Goal: Browse casually

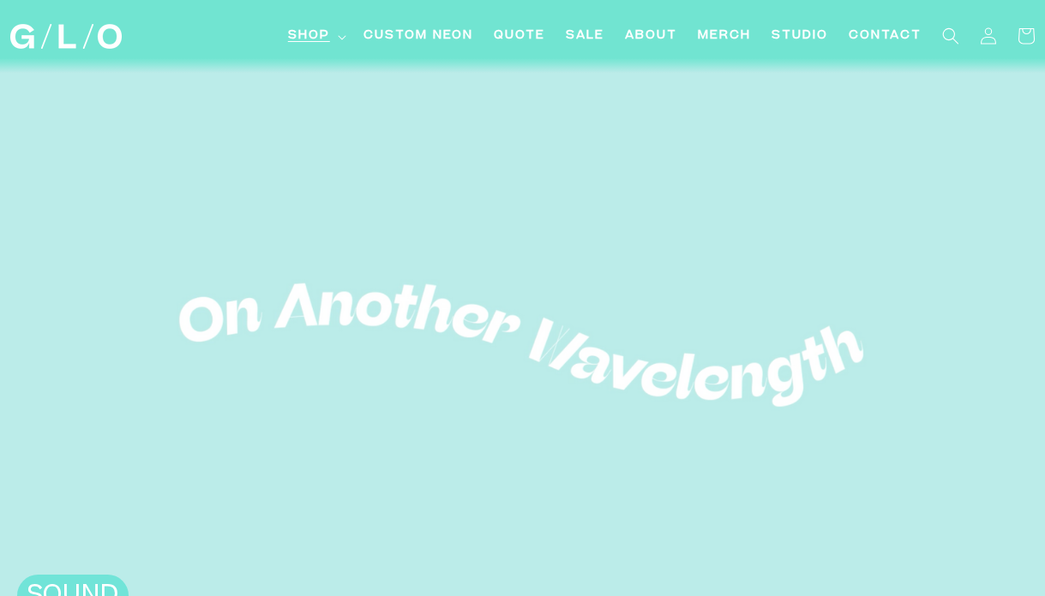
click at [339, 37] on icon at bounding box center [342, 37] width 8 height 4
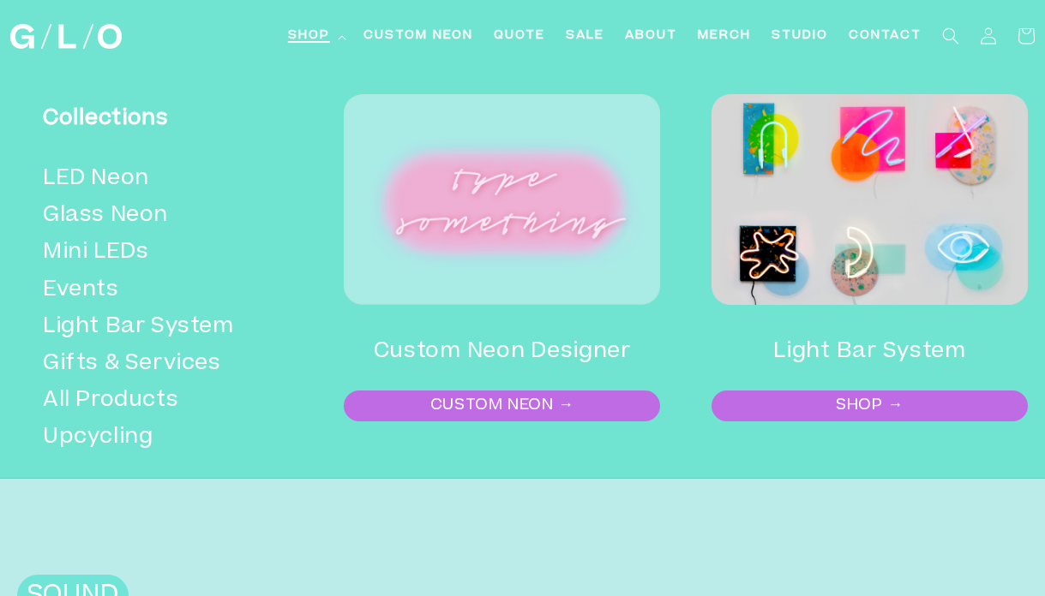
click at [852, 276] on img at bounding box center [869, 199] width 316 height 211
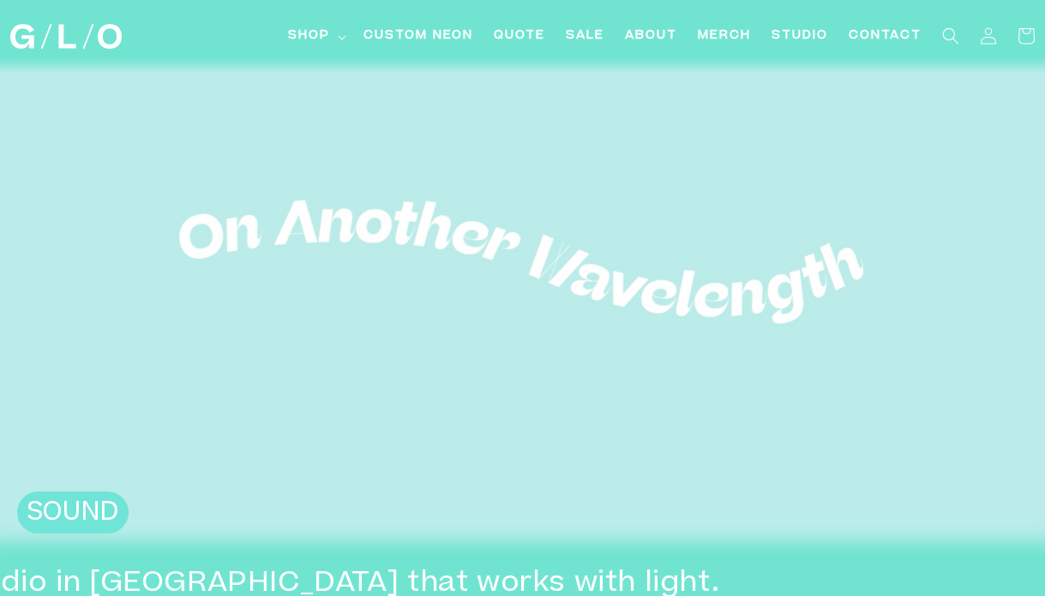
scroll to position [25, 0]
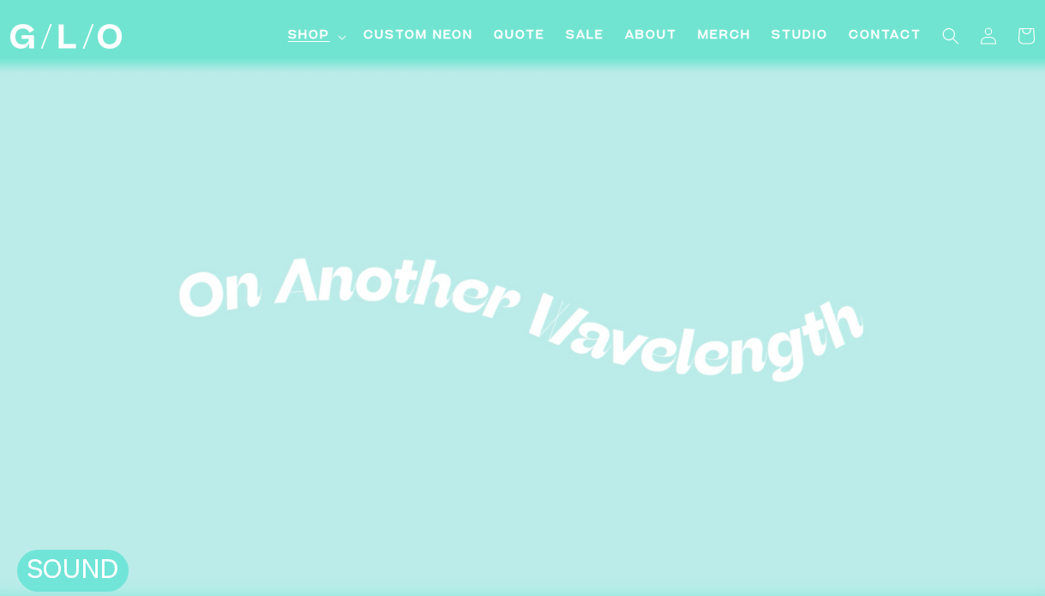
click at [327, 29] on span "Shop" at bounding box center [309, 36] width 42 height 18
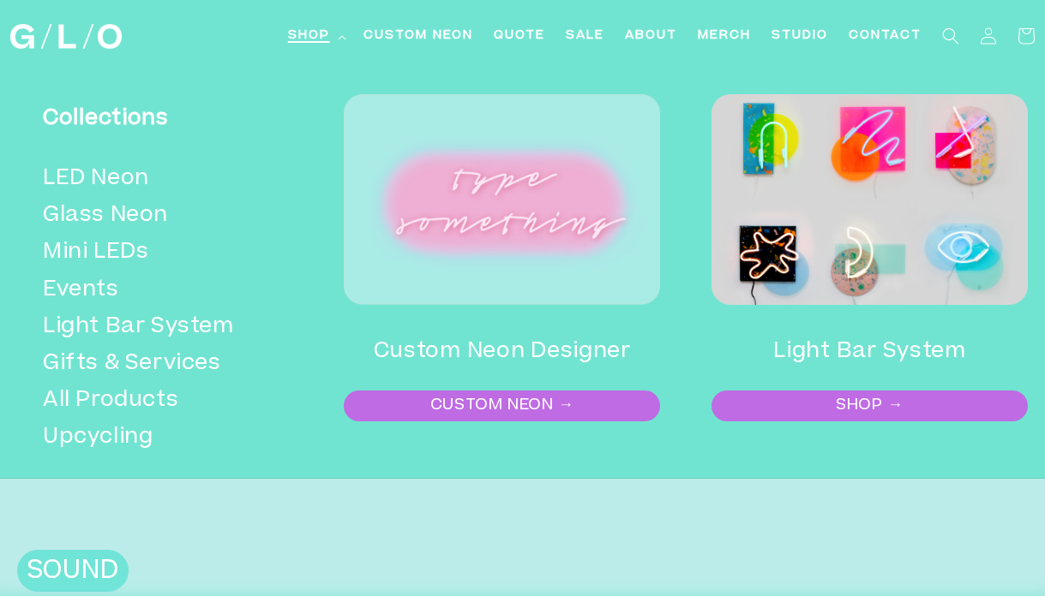
click at [820, 405] on link "SHOP →" at bounding box center [869, 406] width 313 height 27
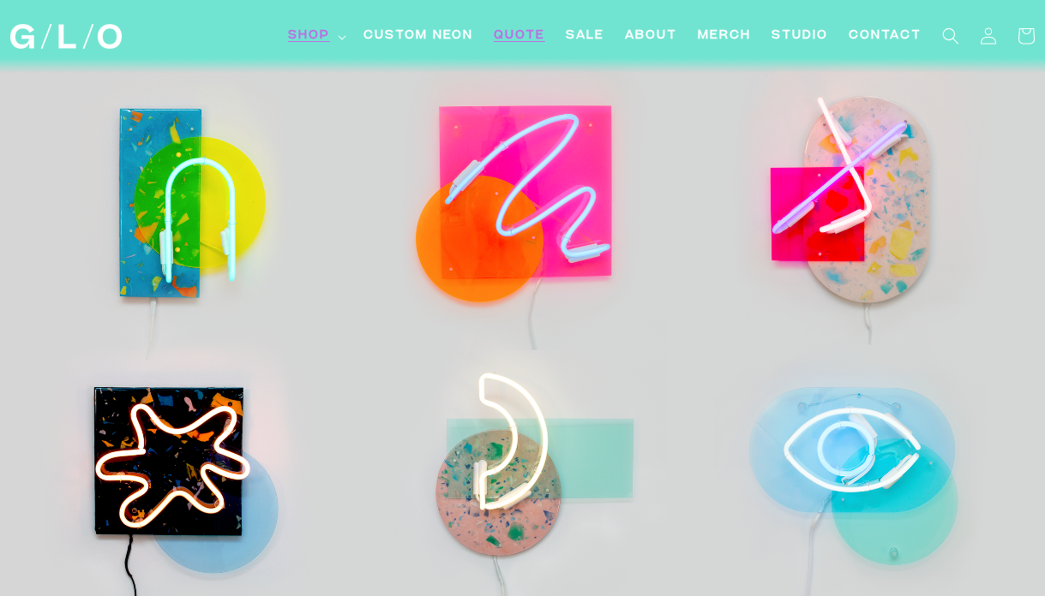
click at [521, 33] on span "Quote" at bounding box center [519, 36] width 51 height 18
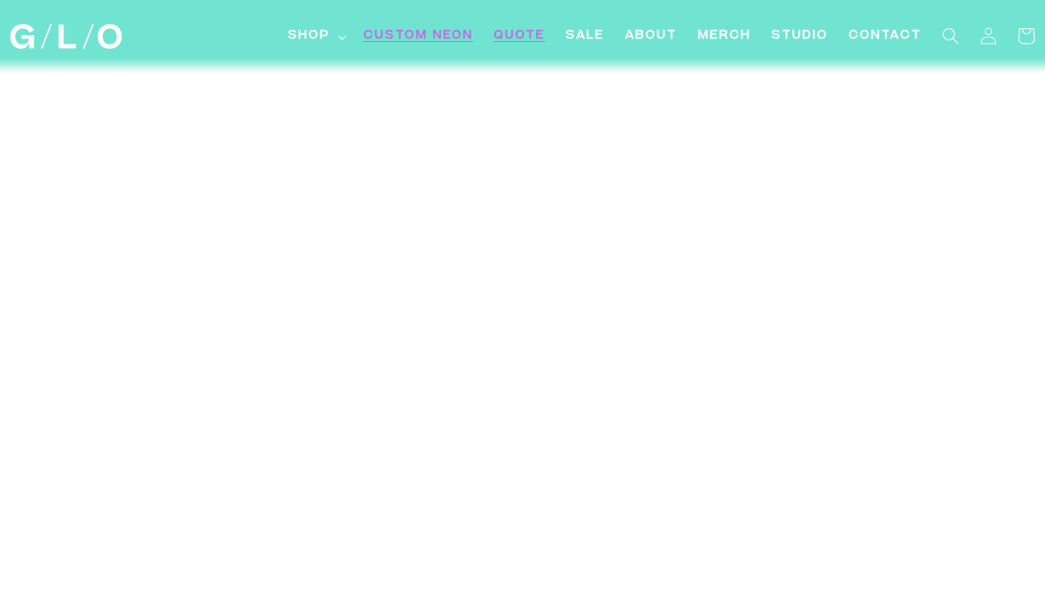
click at [423, 35] on span "Custom Neon" at bounding box center [418, 36] width 110 height 18
click at [595, 35] on span "SALE" at bounding box center [585, 36] width 39 height 18
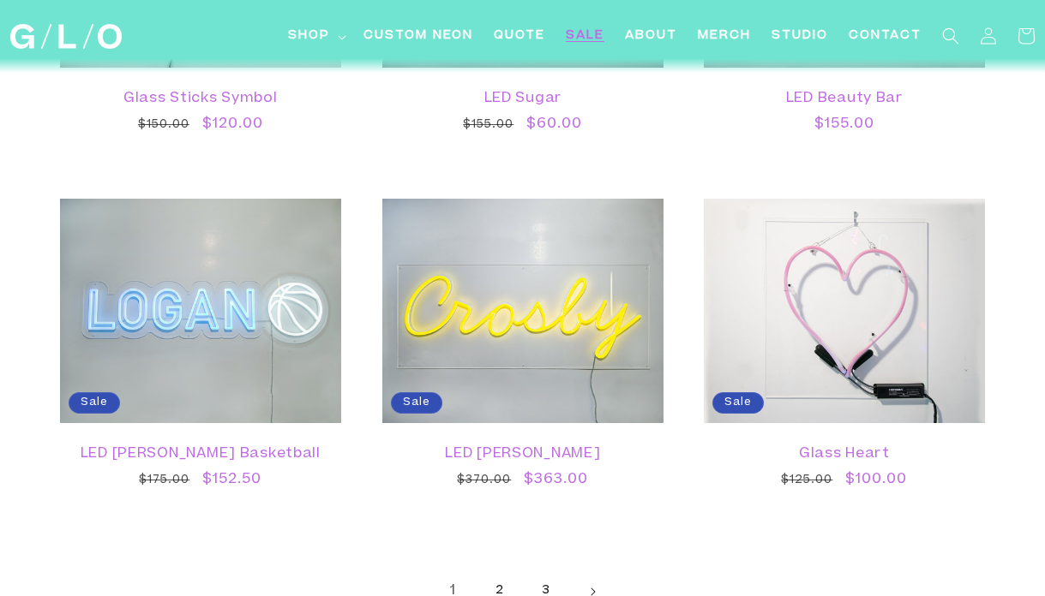
scroll to position [2710, 0]
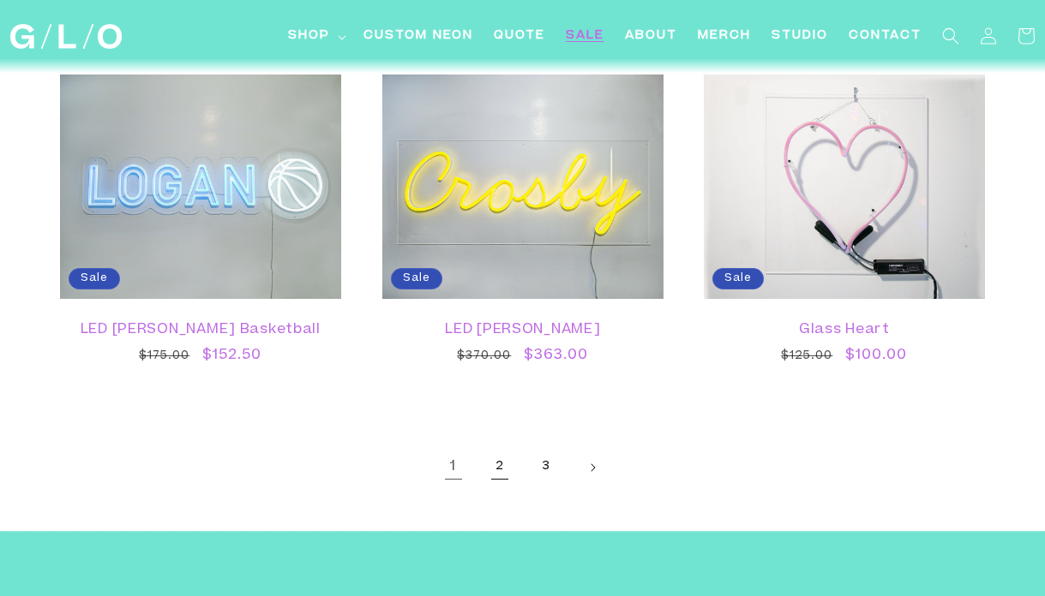
click at [498, 465] on link "2" at bounding box center [500, 468] width 38 height 38
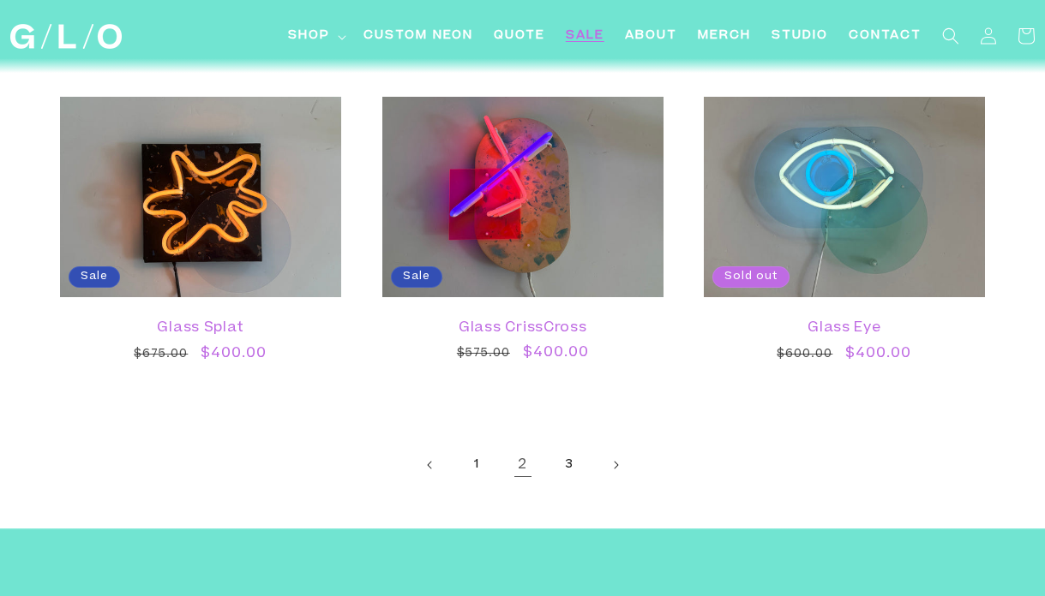
scroll to position [2845, 0]
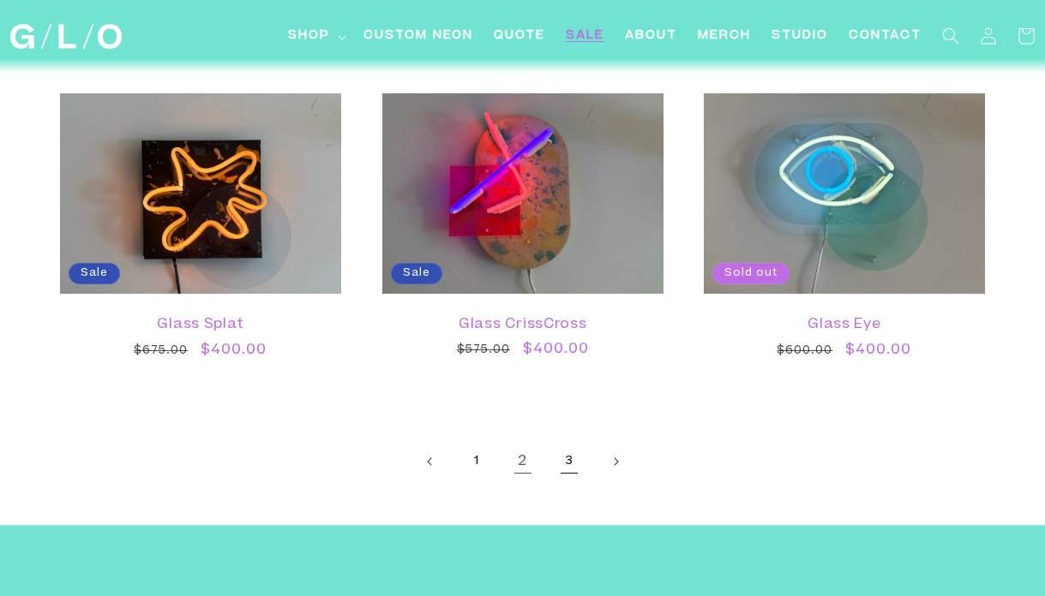
click at [563, 459] on link "3" at bounding box center [569, 462] width 38 height 38
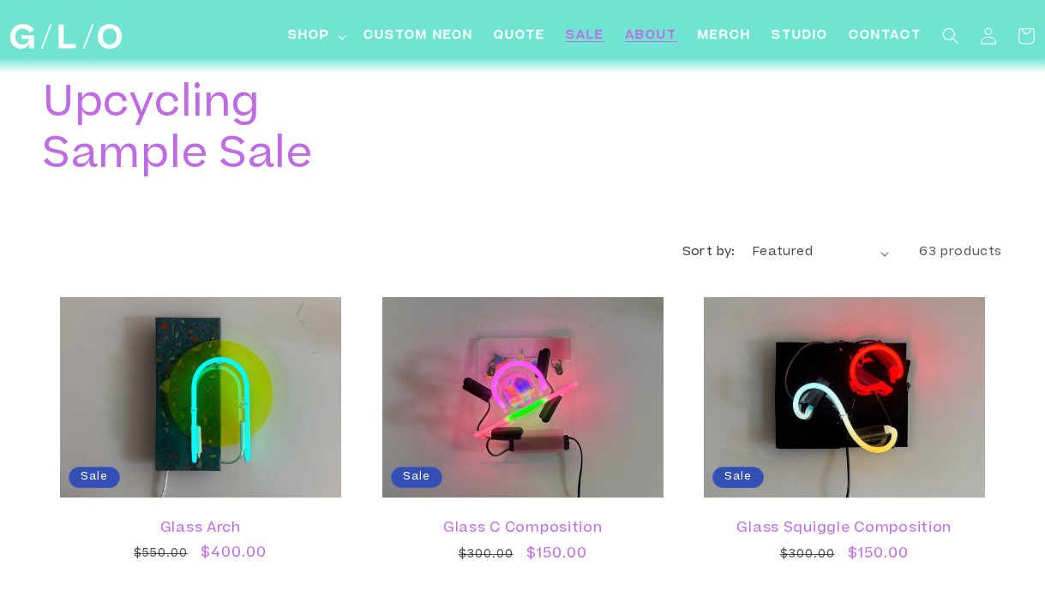
click at [653, 36] on span "About" at bounding box center [651, 36] width 52 height 18
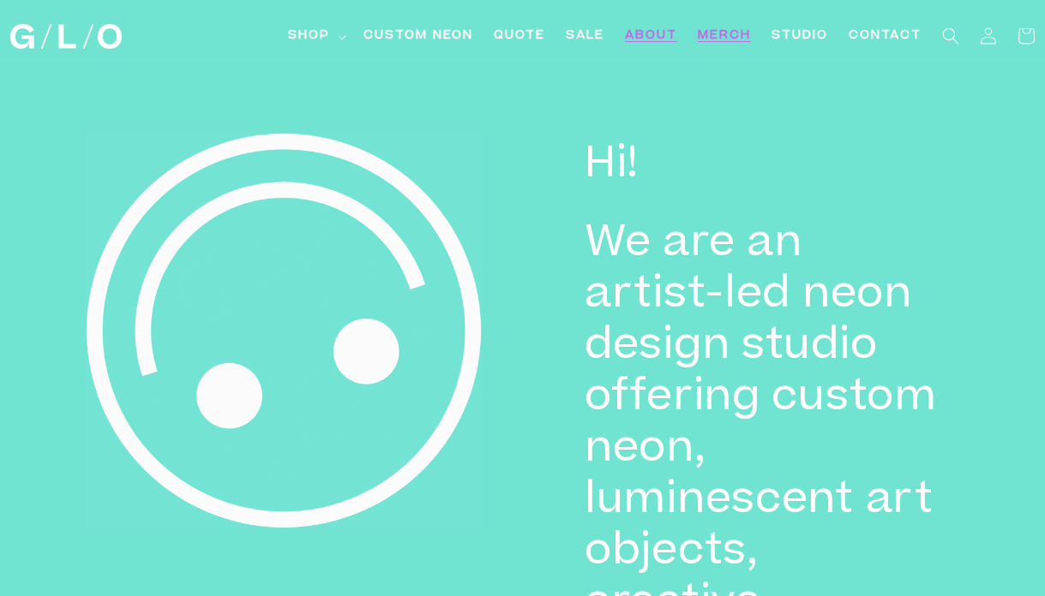
click at [731, 33] on span "Merch" at bounding box center [724, 36] width 53 height 18
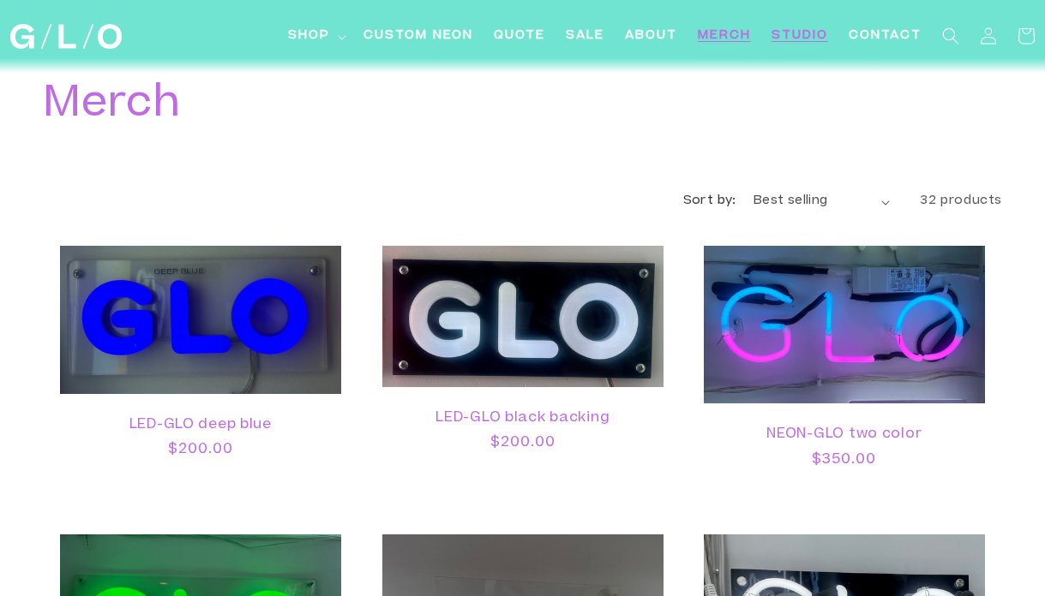
click at [800, 35] on span "Studio" at bounding box center [799, 36] width 57 height 18
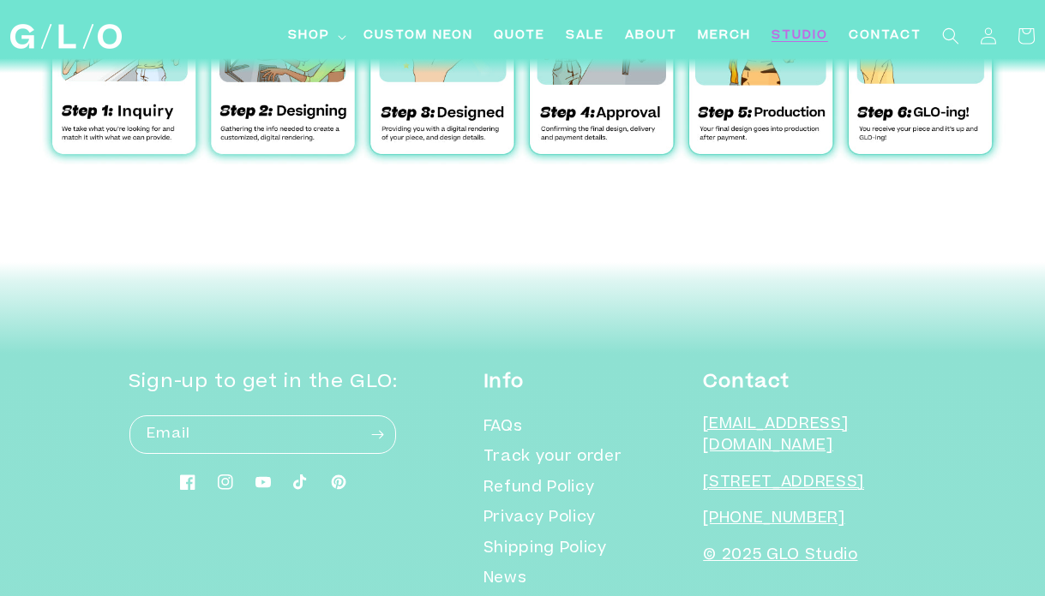
scroll to position [5689, 0]
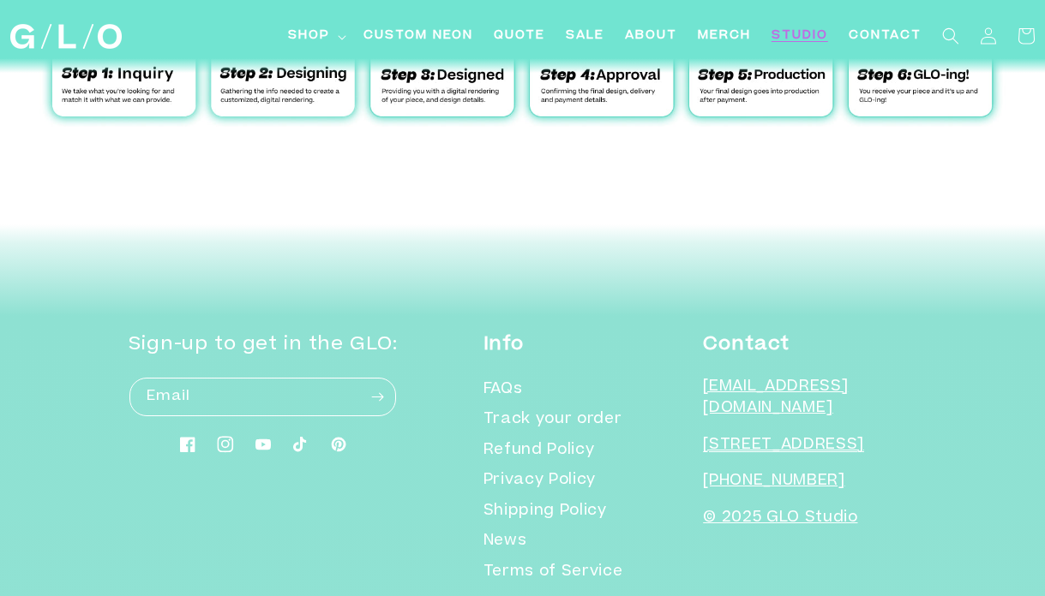
click at [233, 436] on icon at bounding box center [225, 444] width 16 height 16
